Goal: Information Seeking & Learning: Stay updated

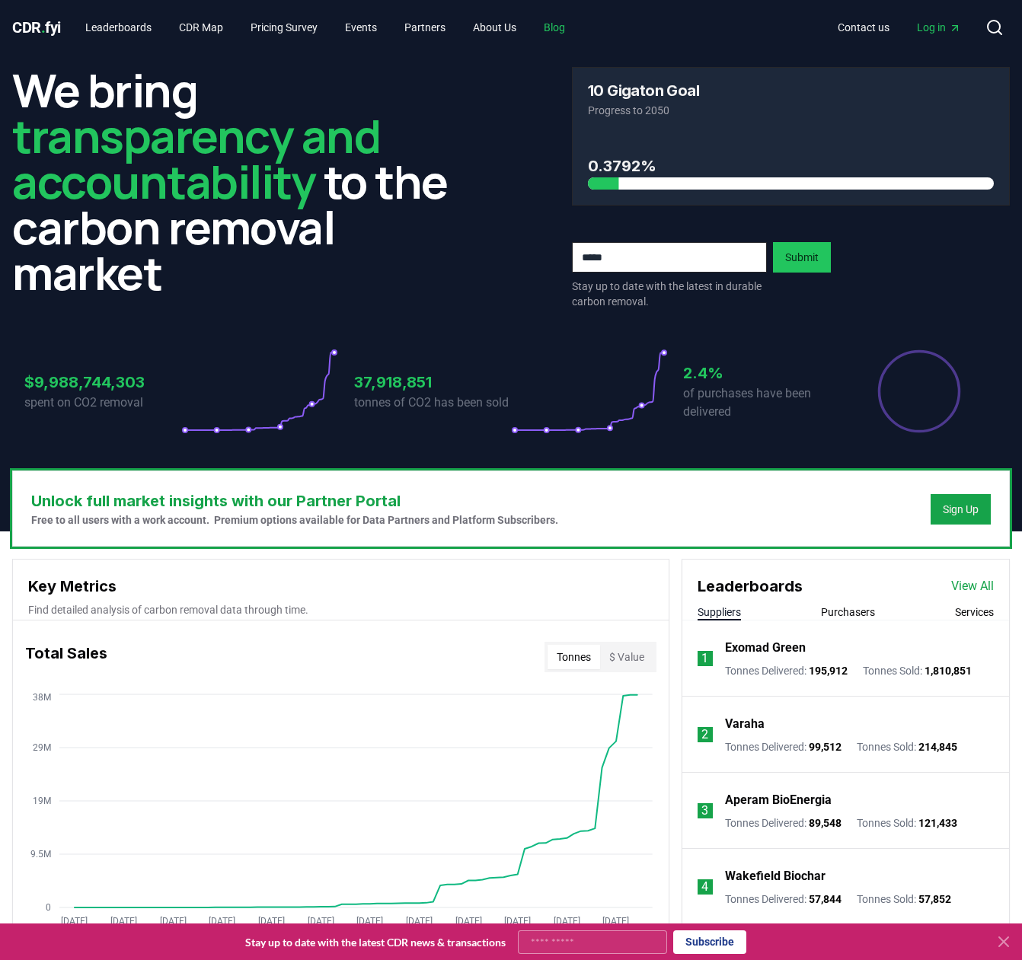
click at [573, 22] on link "Blog" at bounding box center [555, 27] width 46 height 27
click at [575, 30] on link "Blog" at bounding box center [555, 27] width 46 height 27
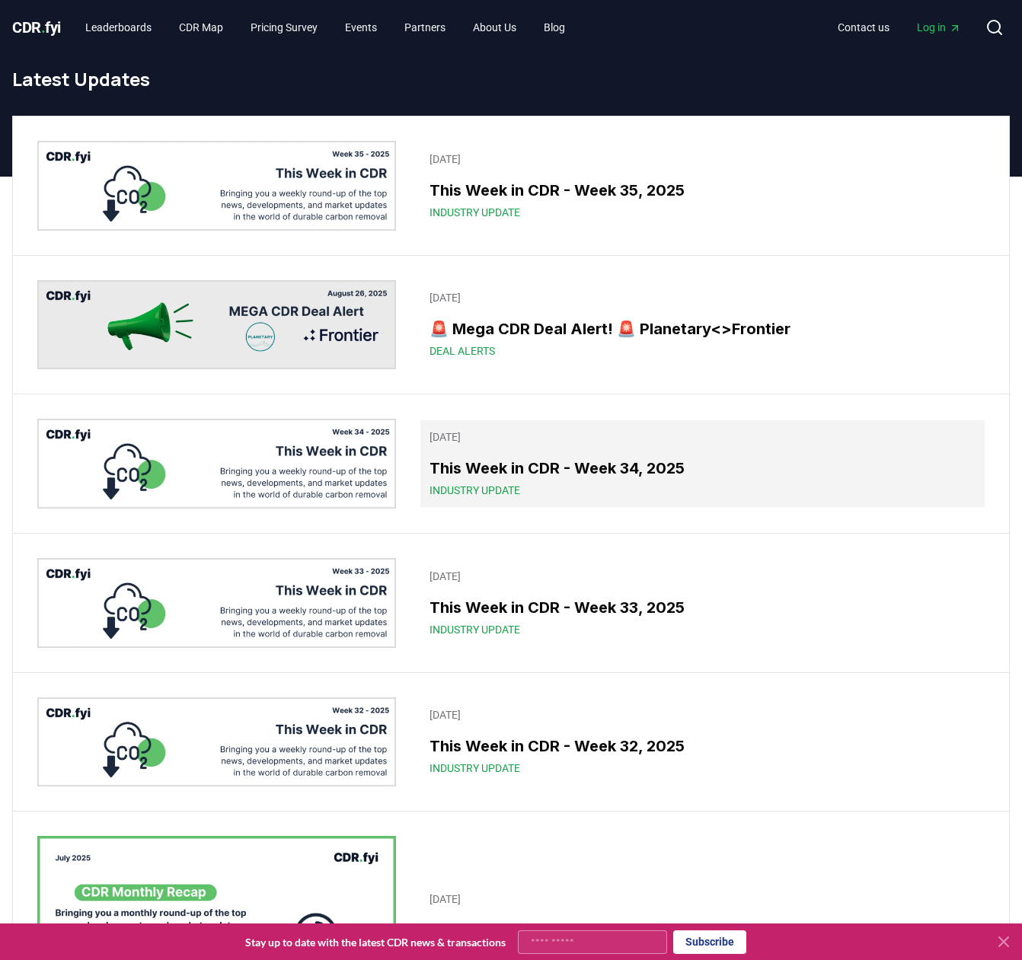
click at [674, 477] on h3 "This Week in CDR - Week 34, 2025" at bounding box center [702, 468] width 547 height 23
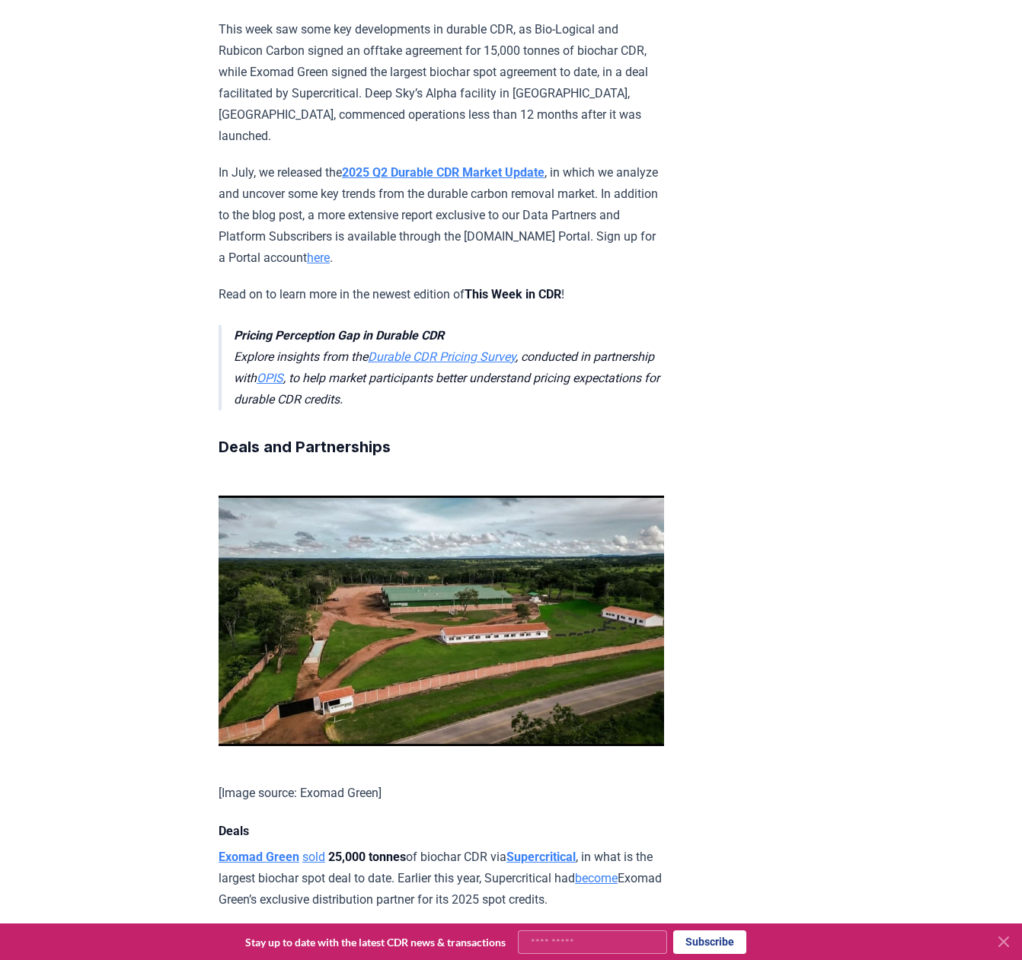
scroll to position [838, 0]
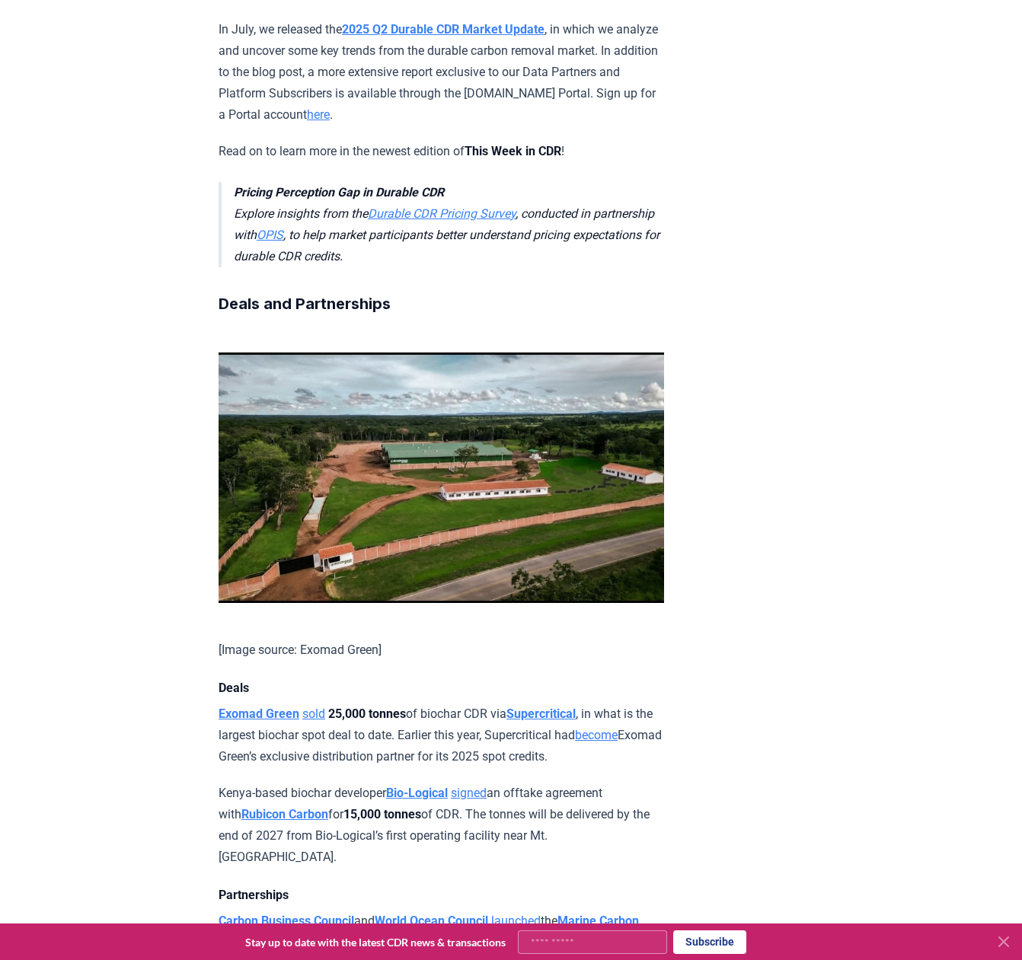
drag, startPoint x: 659, startPoint y: 393, endPoint x: 212, endPoint y: 350, distance: 449.0
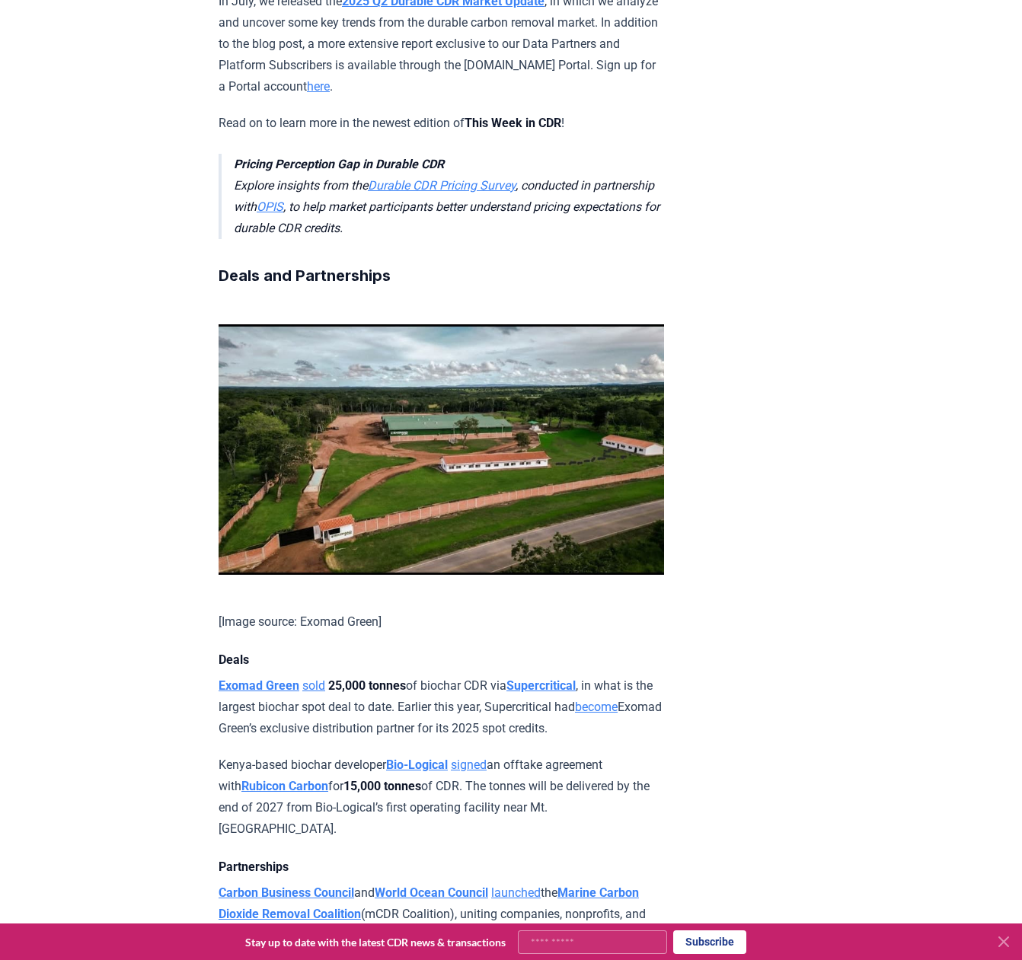
scroll to position [533, 0]
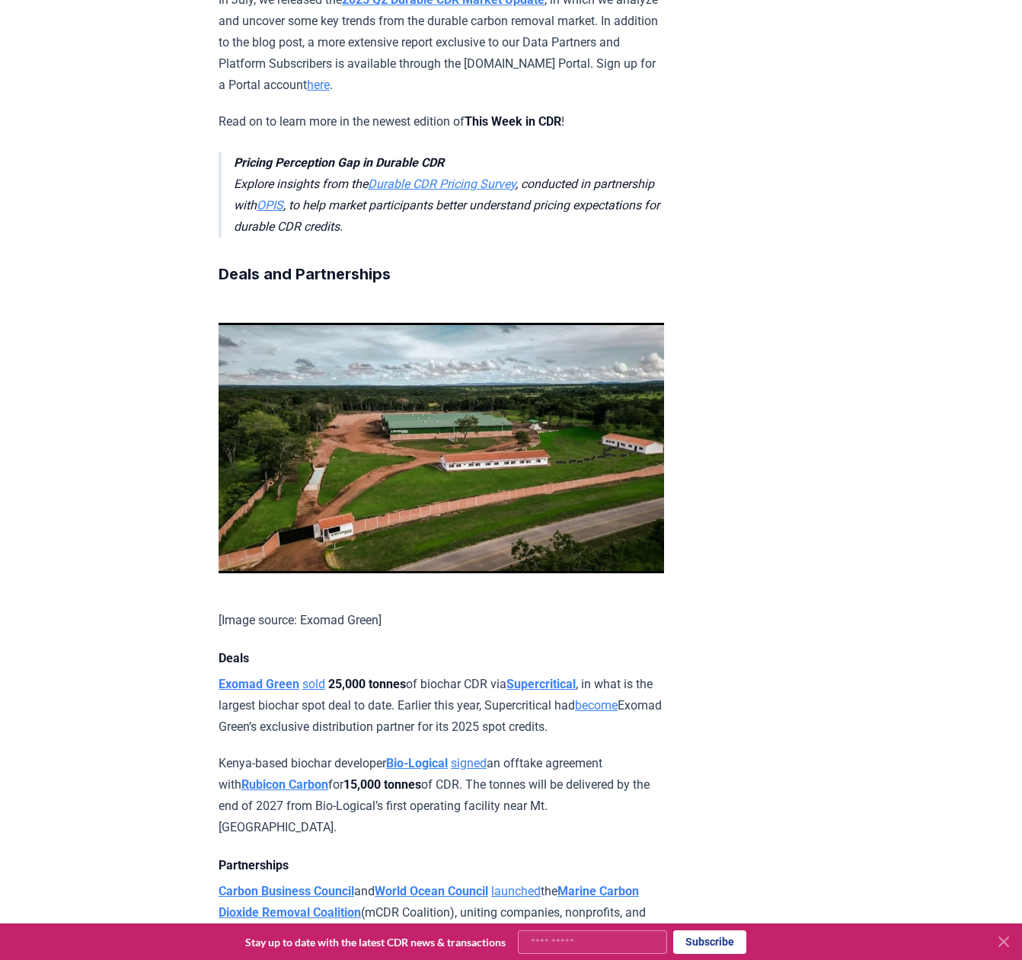
copy p "Exomad Green sold 25,000 tonnes of biochar CDR via Supercritical , in what is t…"
drag, startPoint x: 797, startPoint y: 537, endPoint x: 788, endPoint y: 546, distance: 12.9
drag, startPoint x: 657, startPoint y: 704, endPoint x: 193, endPoint y: 661, distance: 465.7
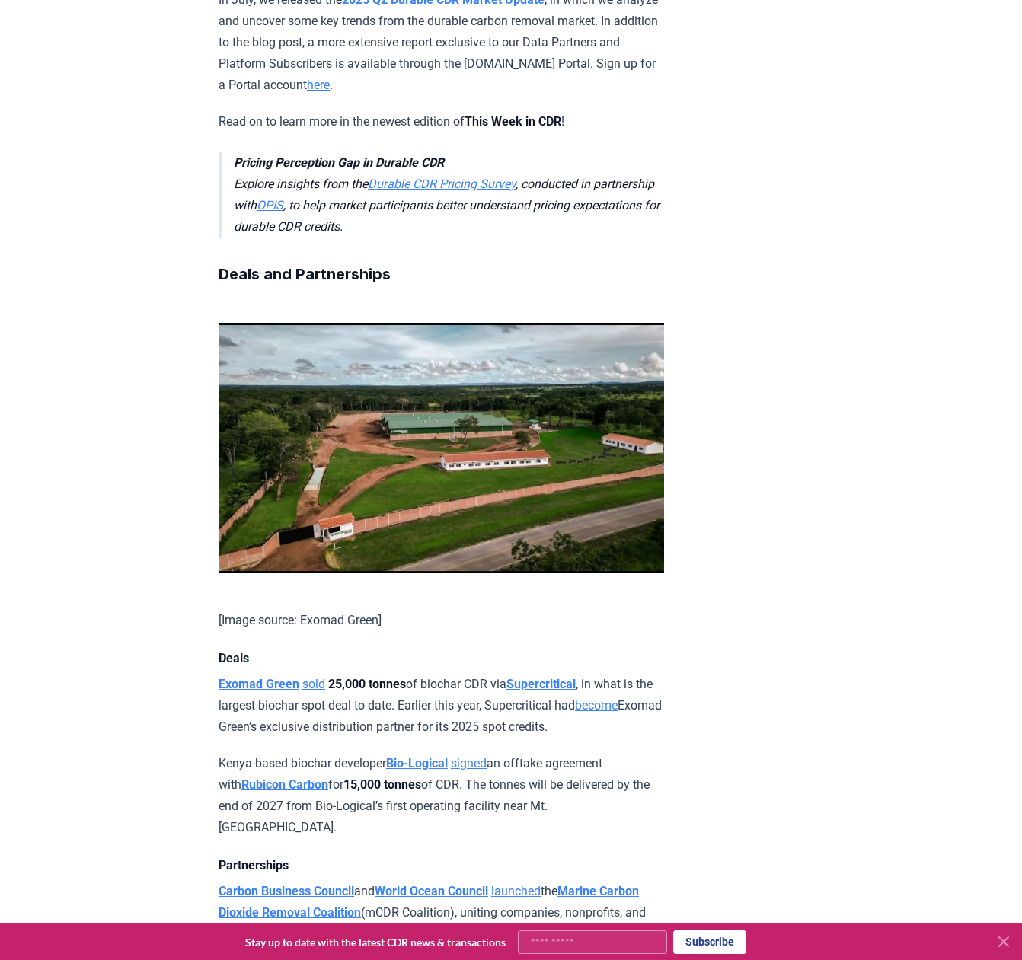
copy p "Exomad Green sold 25,000 tonnes of biochar CDR via Supercritical , in what is t…"
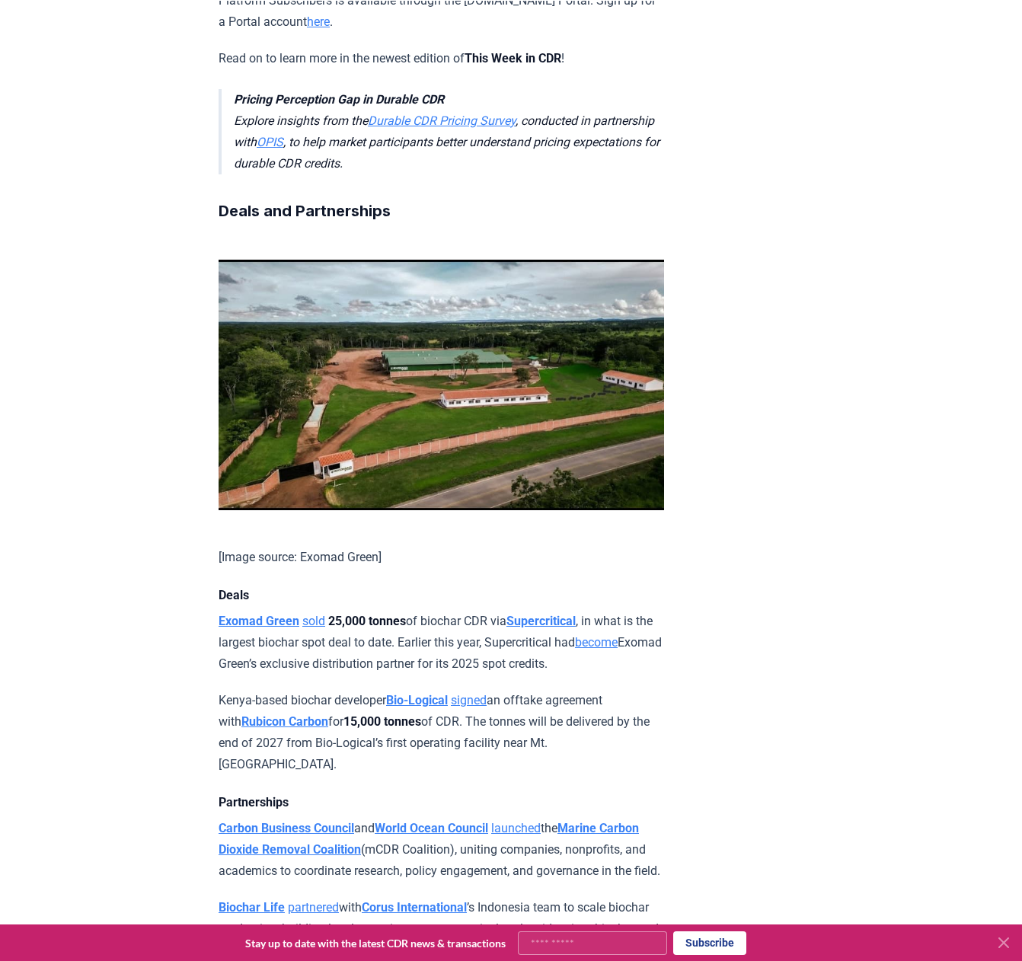
scroll to position [685, 0]
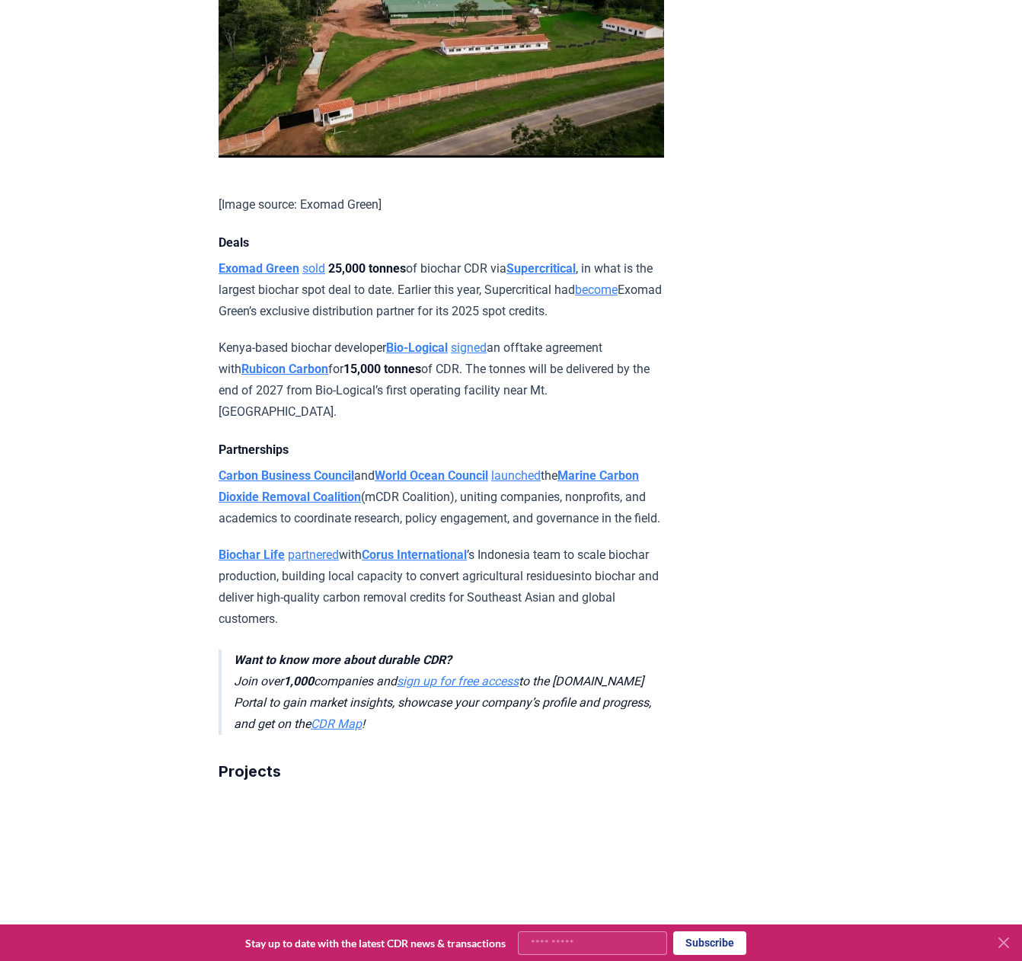
scroll to position [1066, 0]
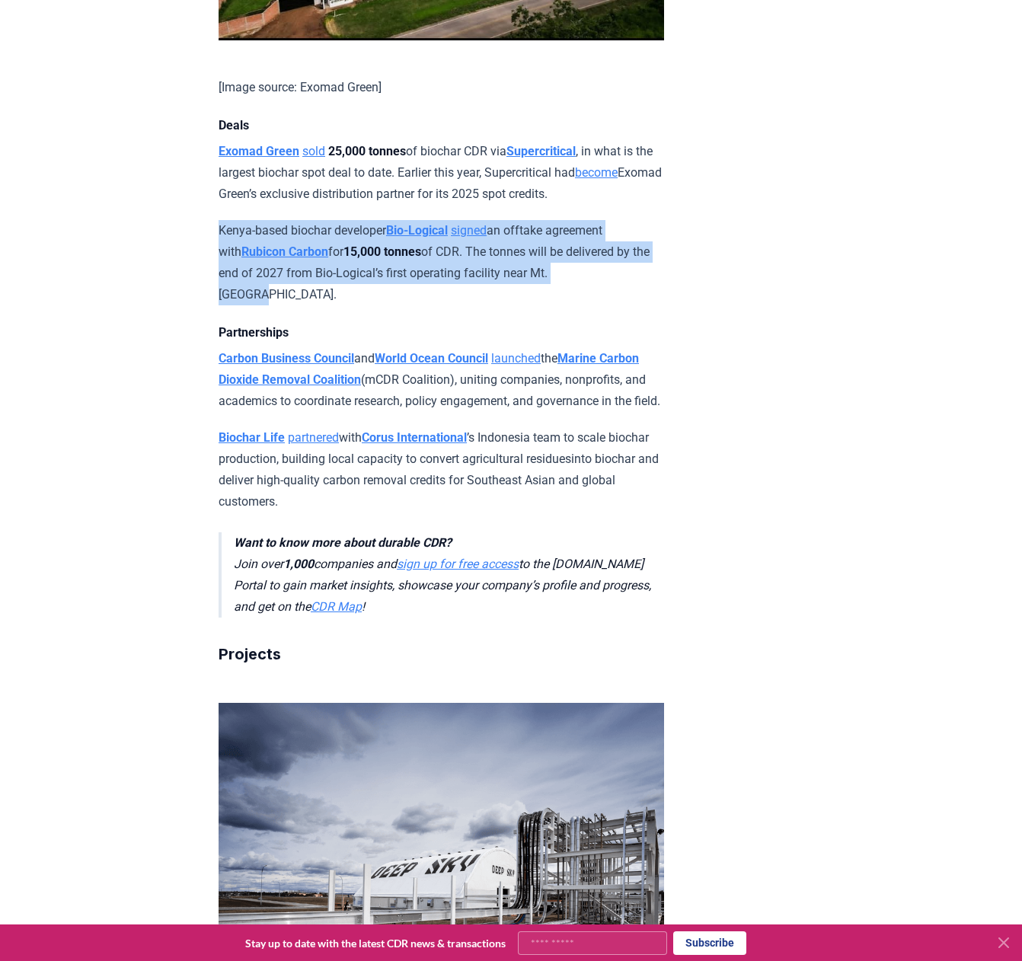
drag, startPoint x: 635, startPoint y: 244, endPoint x: 210, endPoint y: 209, distance: 426.4
copy p "Kenya-based biochar developer Bio-Logical signed an offtake agreement with Rubi…"
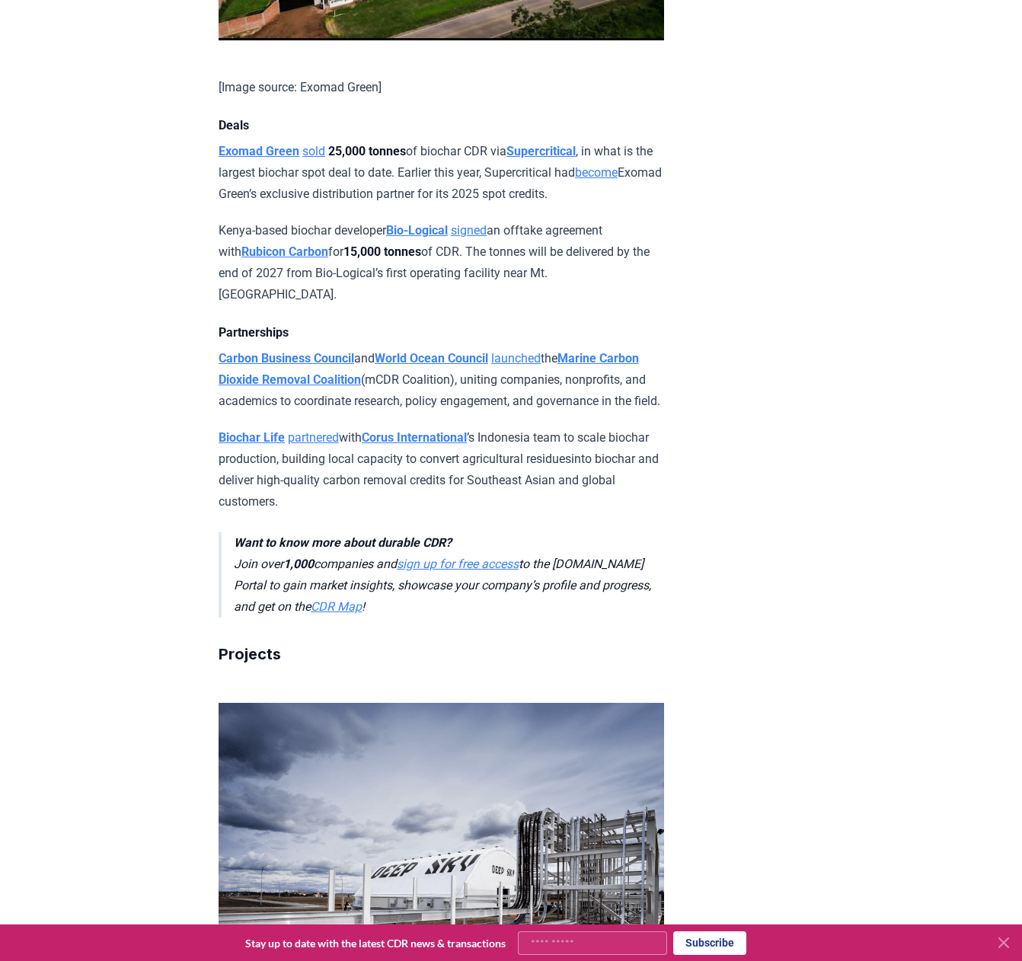
click at [384, 476] on p "Biochar Life partnered with Corus International ’s Indonesia team to scale bioc…" at bounding box center [441, 469] width 445 height 85
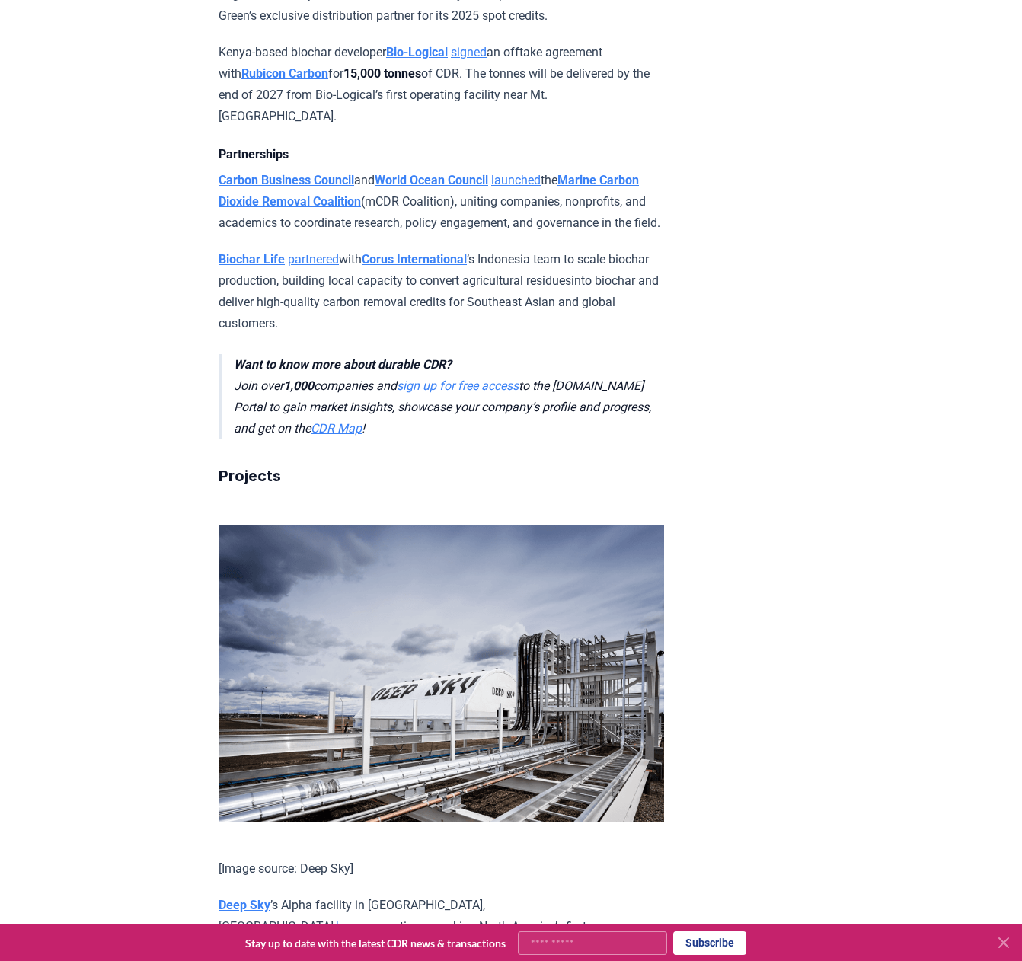
scroll to position [1295, 0]
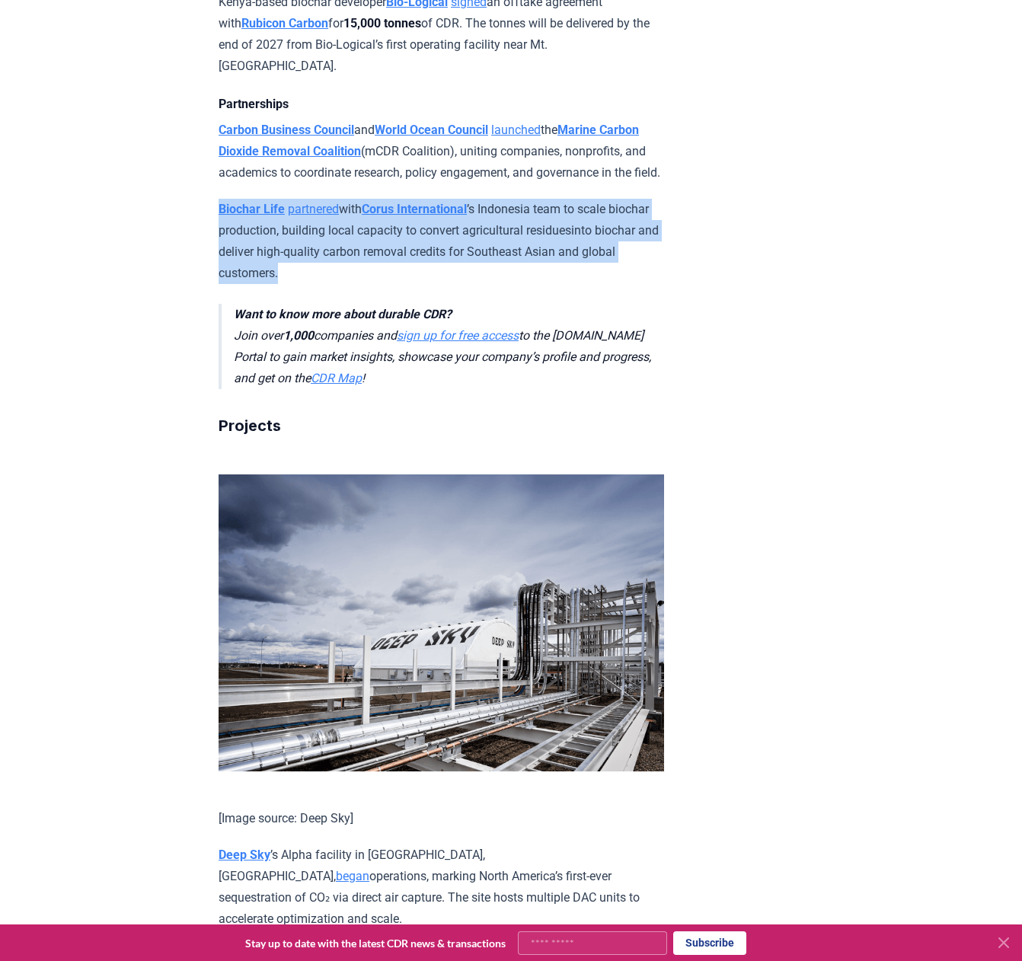
drag, startPoint x: 347, startPoint y: 238, endPoint x: 214, endPoint y: 184, distance: 144.1
click at [214, 184] on div "[DATE] This Week in CDR - Week 34, 2025 We are back with another edition of Thi…" at bounding box center [511, 854] width 1022 height 4188
copy p "Biochar Life partnered with Corus International ’s Indonesia team to scale bioc…"
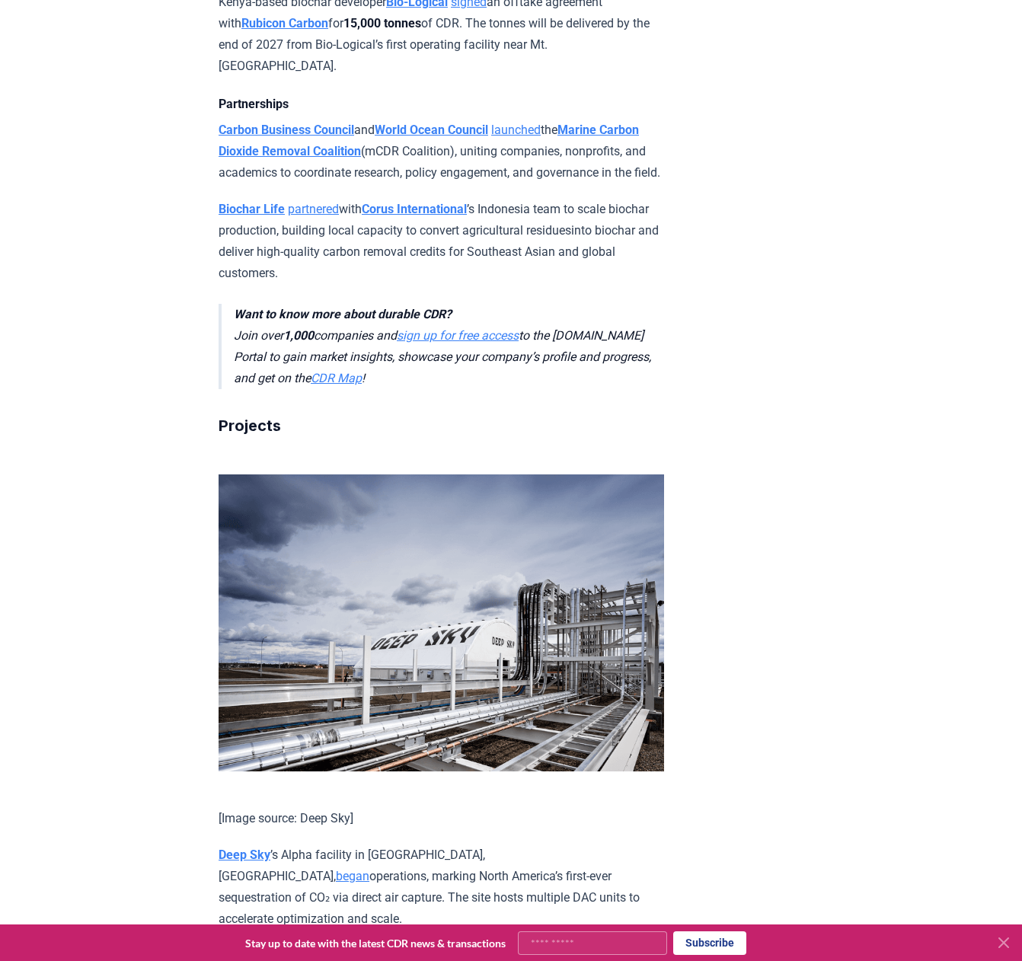
drag, startPoint x: 974, startPoint y: 261, endPoint x: 957, endPoint y: 266, distance: 17.4
click at [972, 263] on div "[DATE] This Week in CDR - Week 34, 2025 We are back with another edition of Thi…" at bounding box center [511, 854] width 1022 height 4188
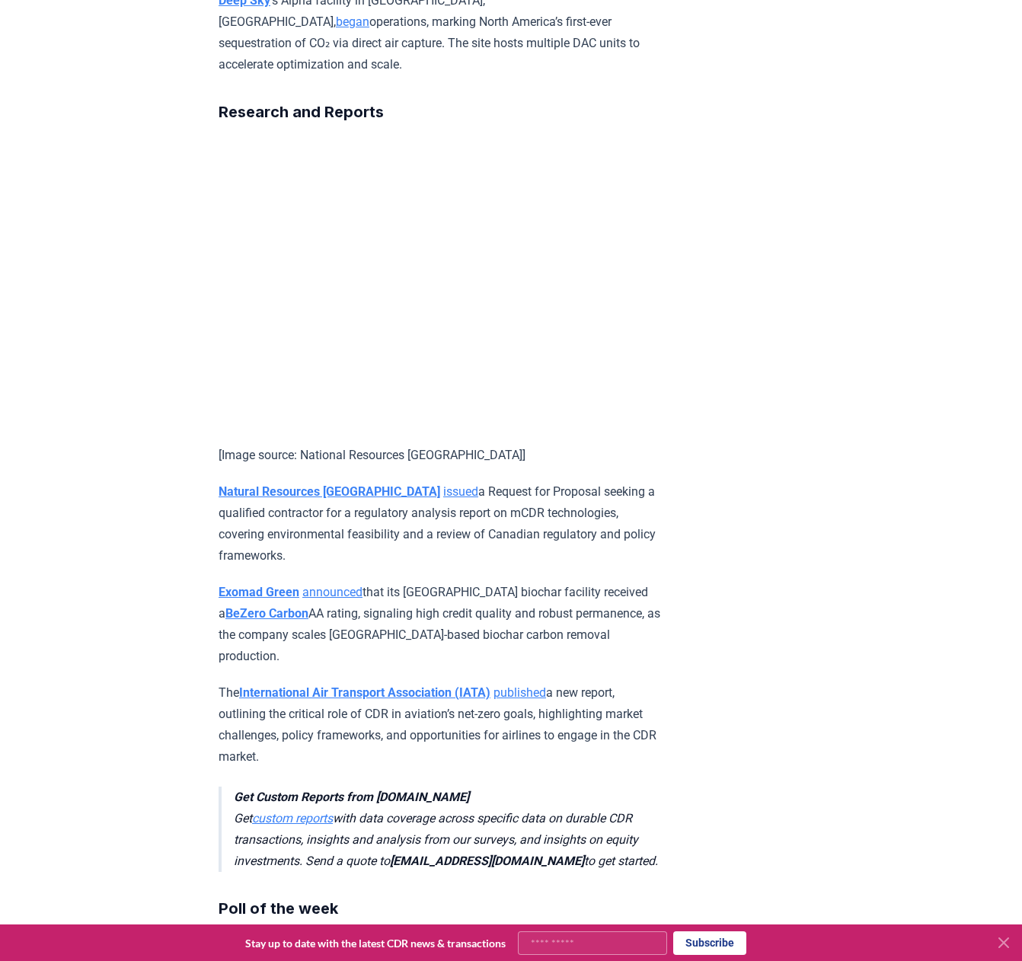
scroll to position [2208, 0]
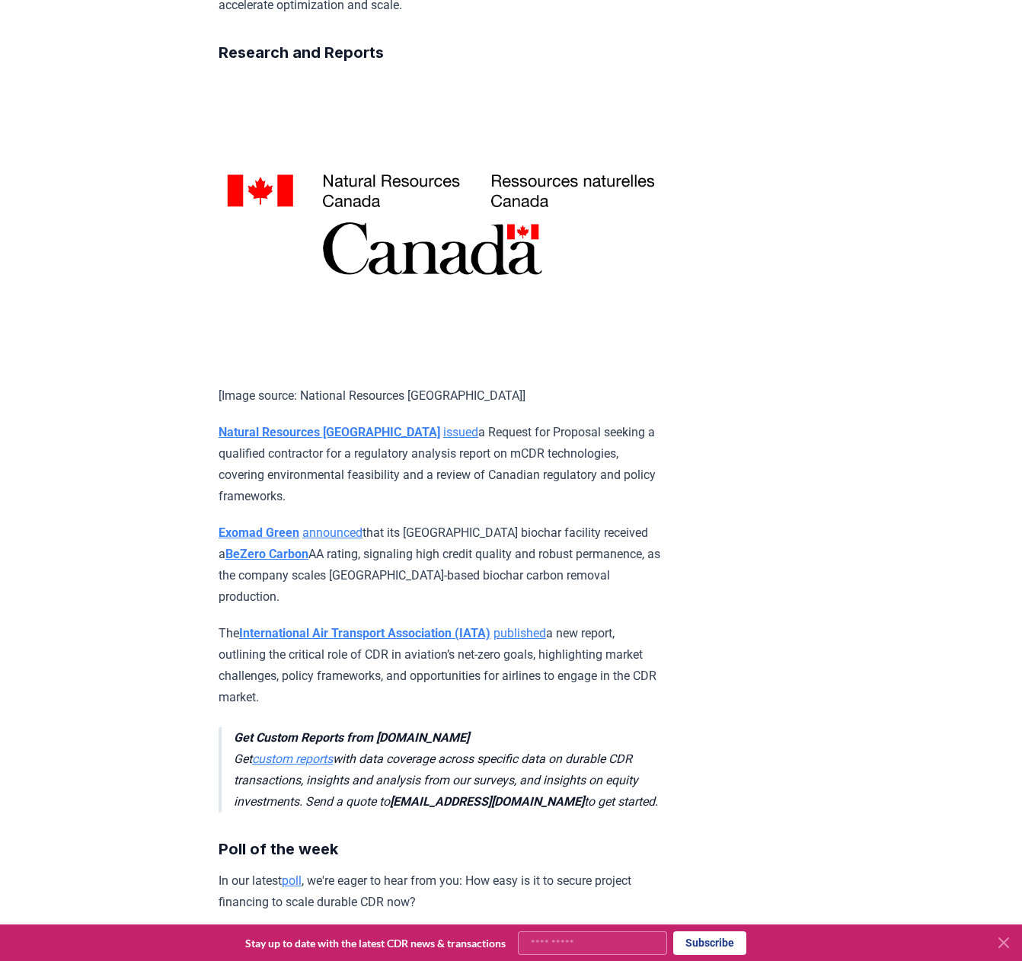
drag, startPoint x: 289, startPoint y: 443, endPoint x: 211, endPoint y: 385, distance: 97.5
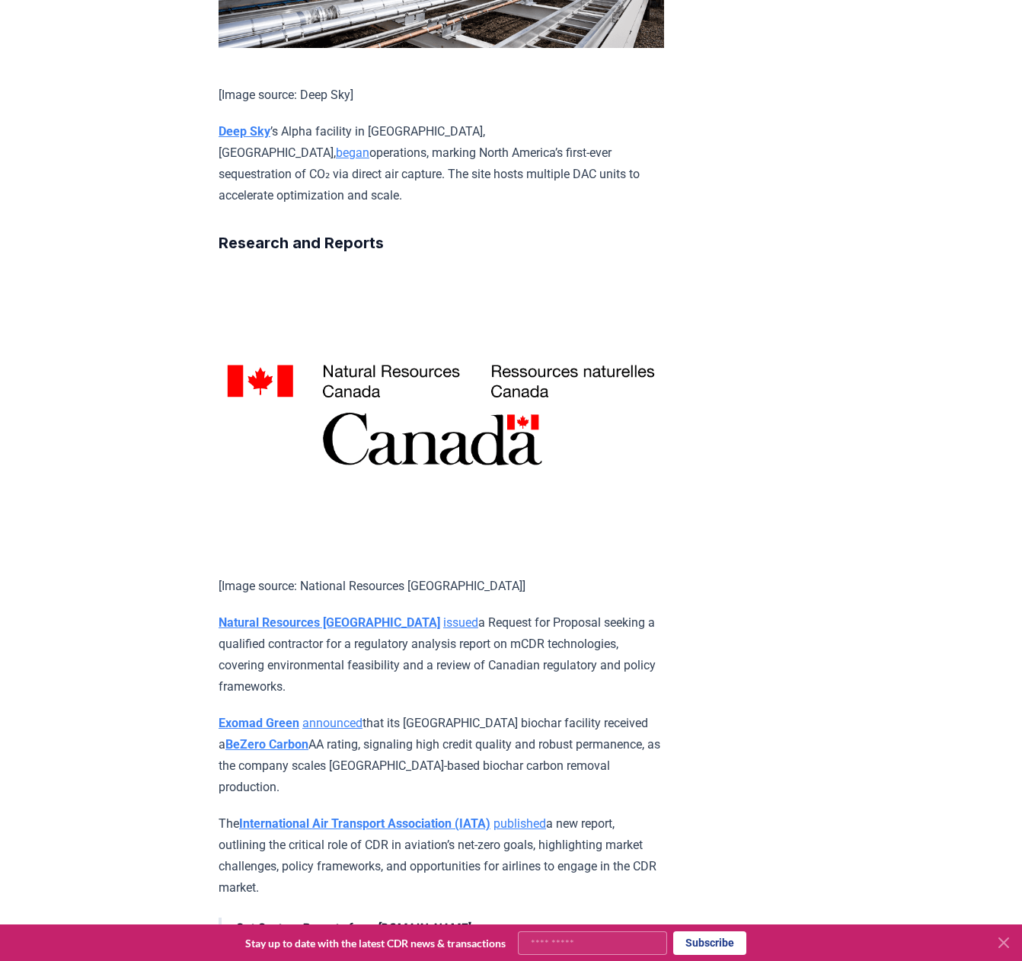
scroll to position [1980, 0]
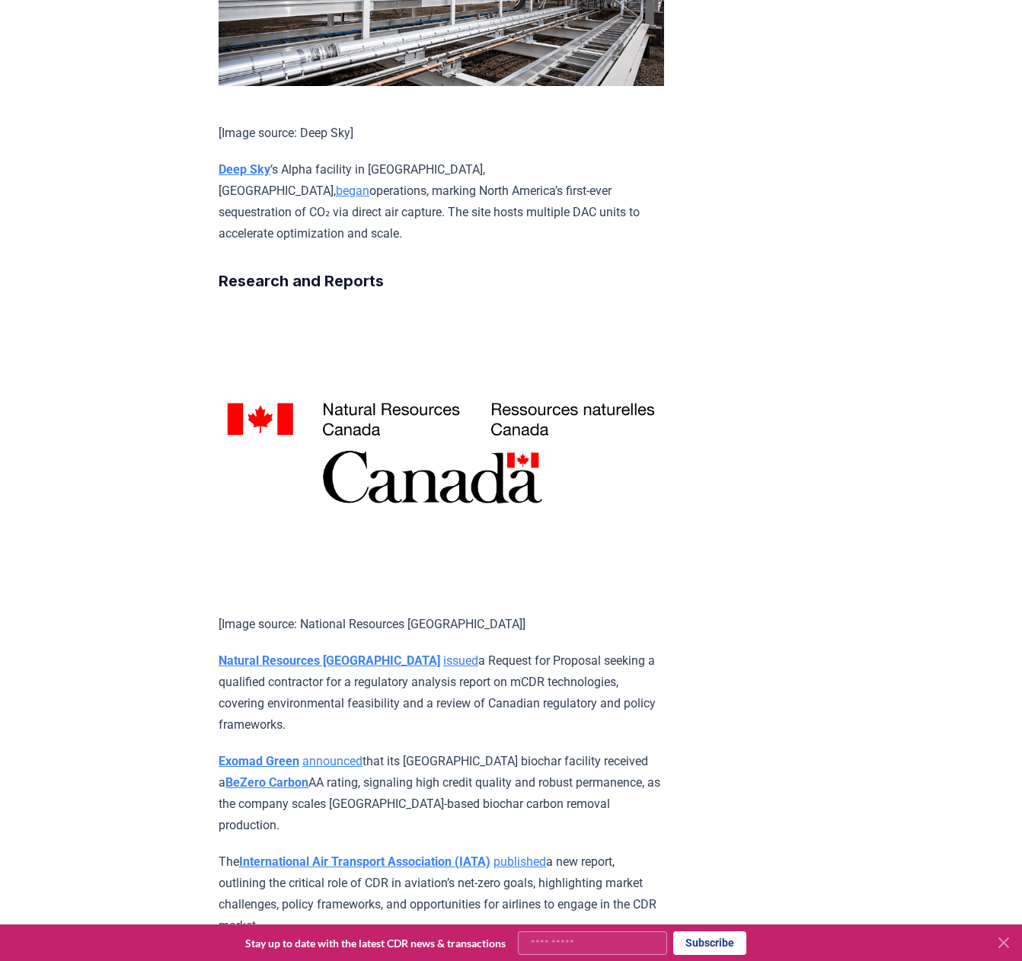
copy p "Natural Resources Canada issued a Request for Proposal seeking a qualified cont…"
click at [867, 518] on div "[DATE] This Week in CDR - Week 34, 2025 We are back with another edition of Thi…" at bounding box center [511, 70] width 1022 height 3990
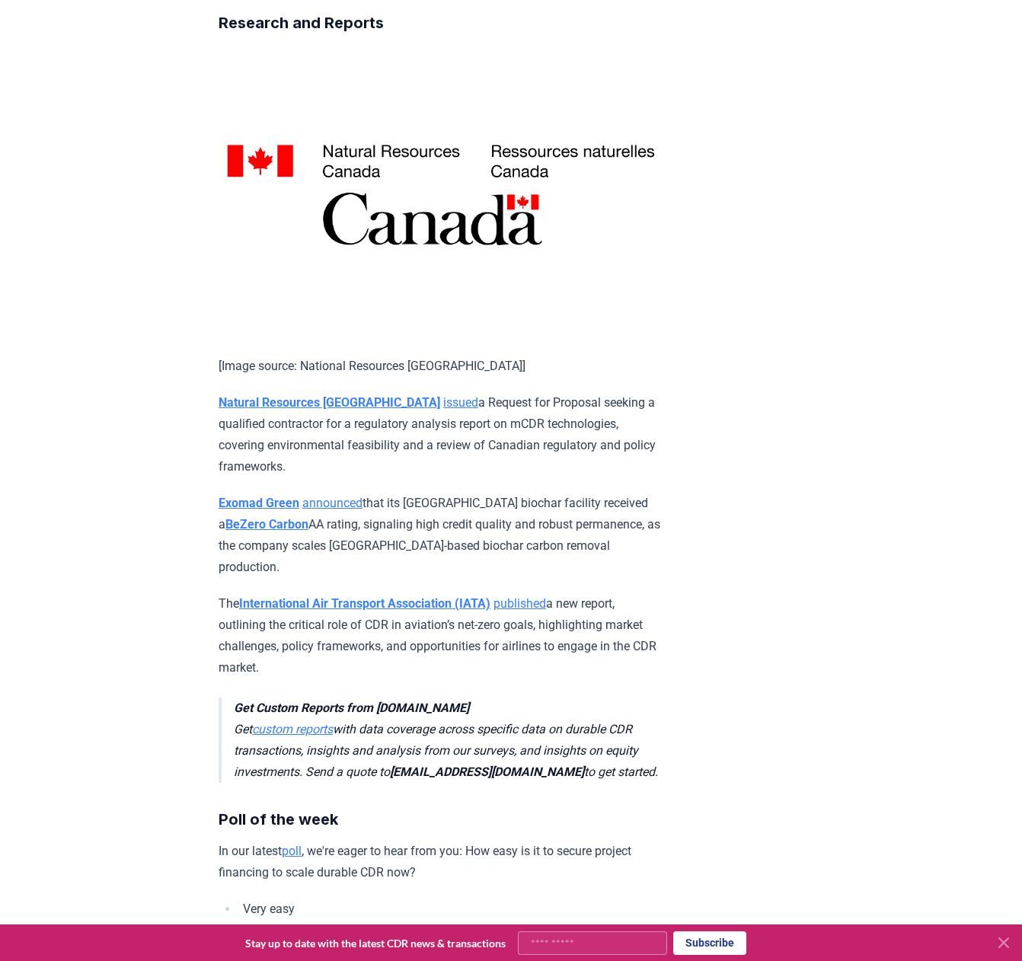
scroll to position [2285, 0]
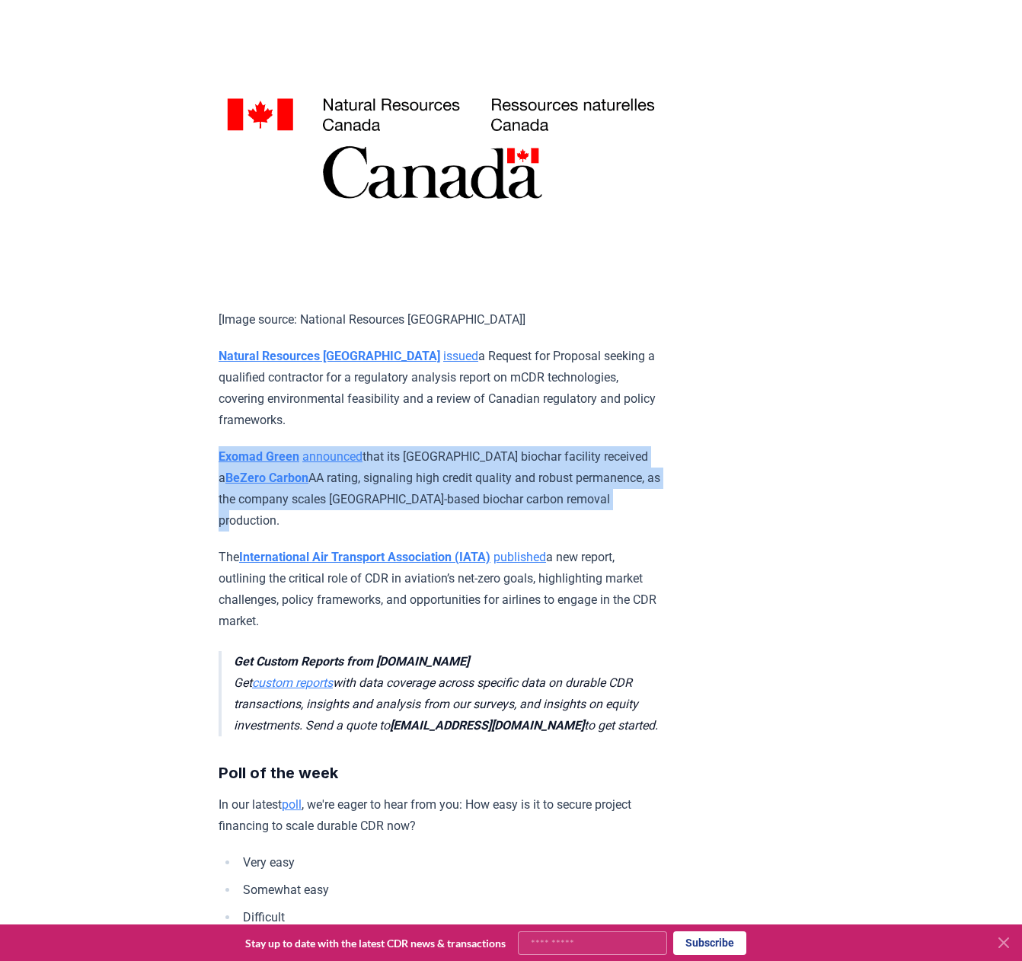
drag, startPoint x: 586, startPoint y: 450, endPoint x: 180, endPoint y: 410, distance: 407.1
copy p "Exomad Green announced that its [GEOGRAPHIC_DATA] biochar facility received a B…"
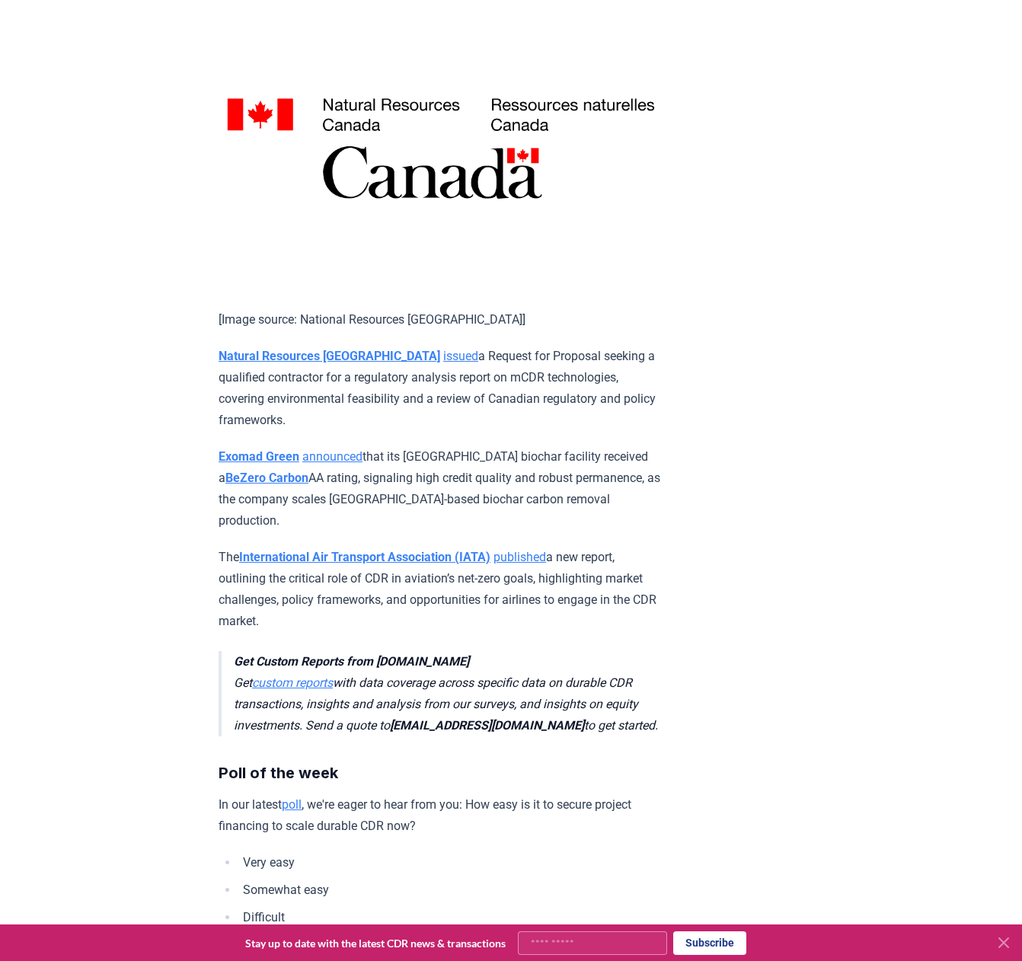
drag, startPoint x: 765, startPoint y: 537, endPoint x: 580, endPoint y: 538, distance: 184.3
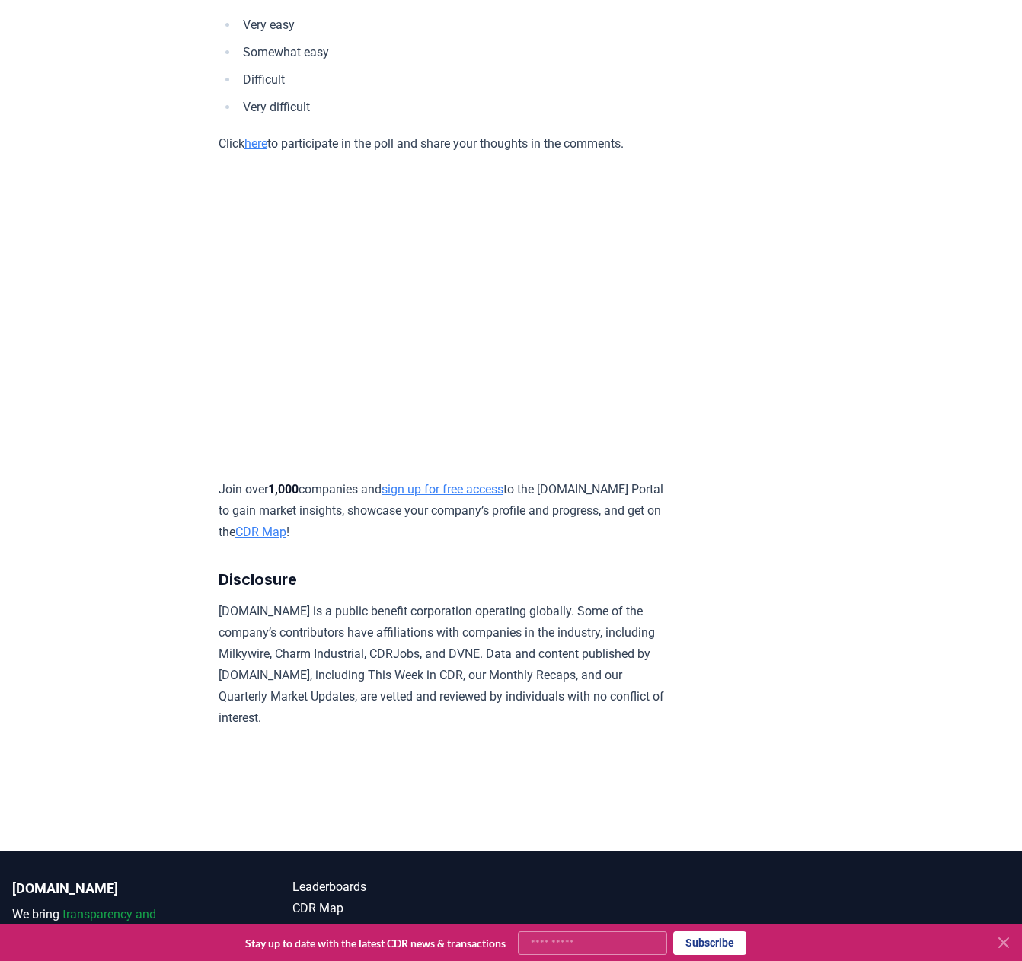
scroll to position [3156, 0]
